Goal: Obtain resource: Download file/media

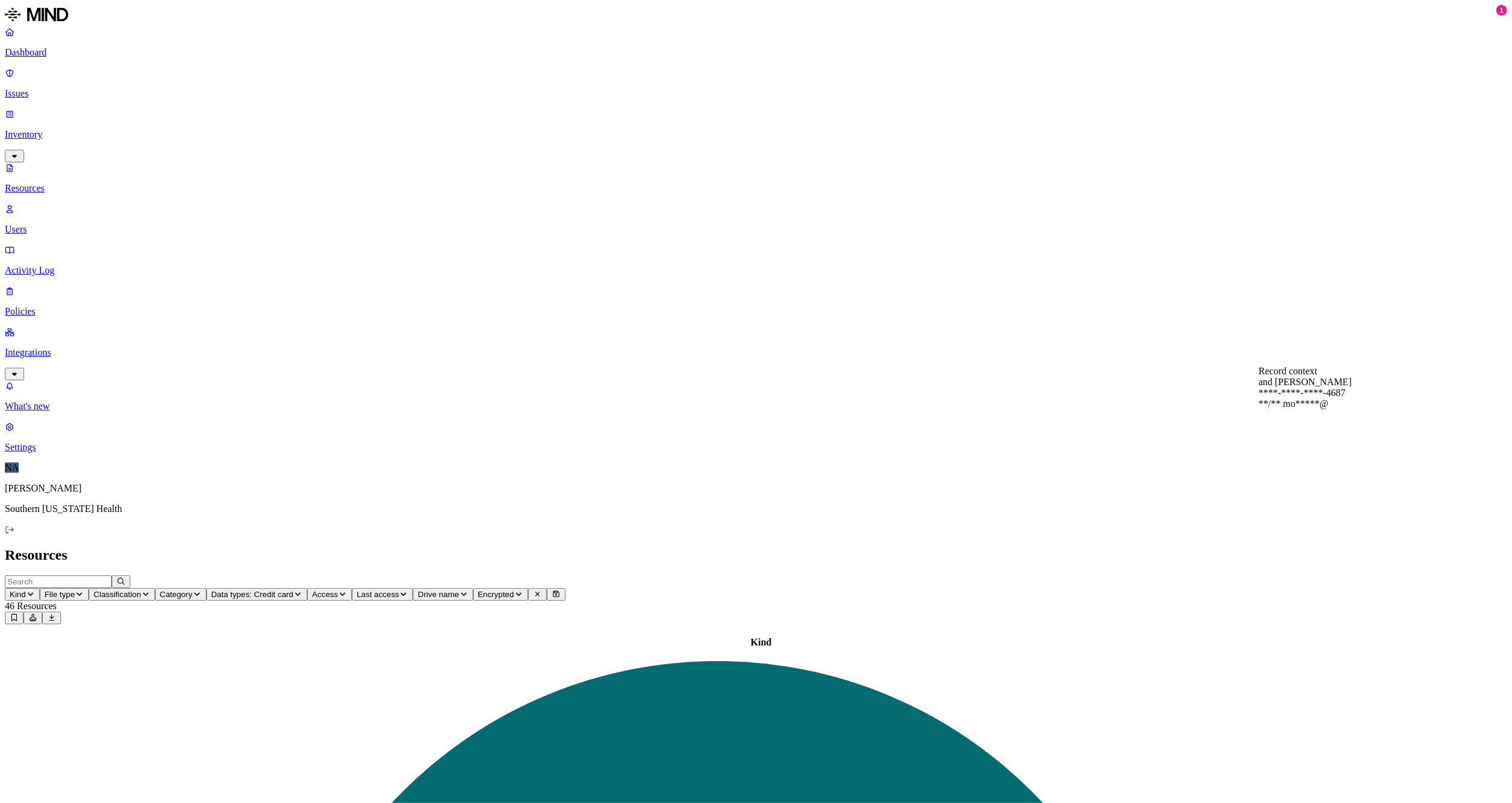
click at [960, 231] on icon at bounding box center [1269, 233] width 9 height 8
